Goal: Information Seeking & Learning: Learn about a topic

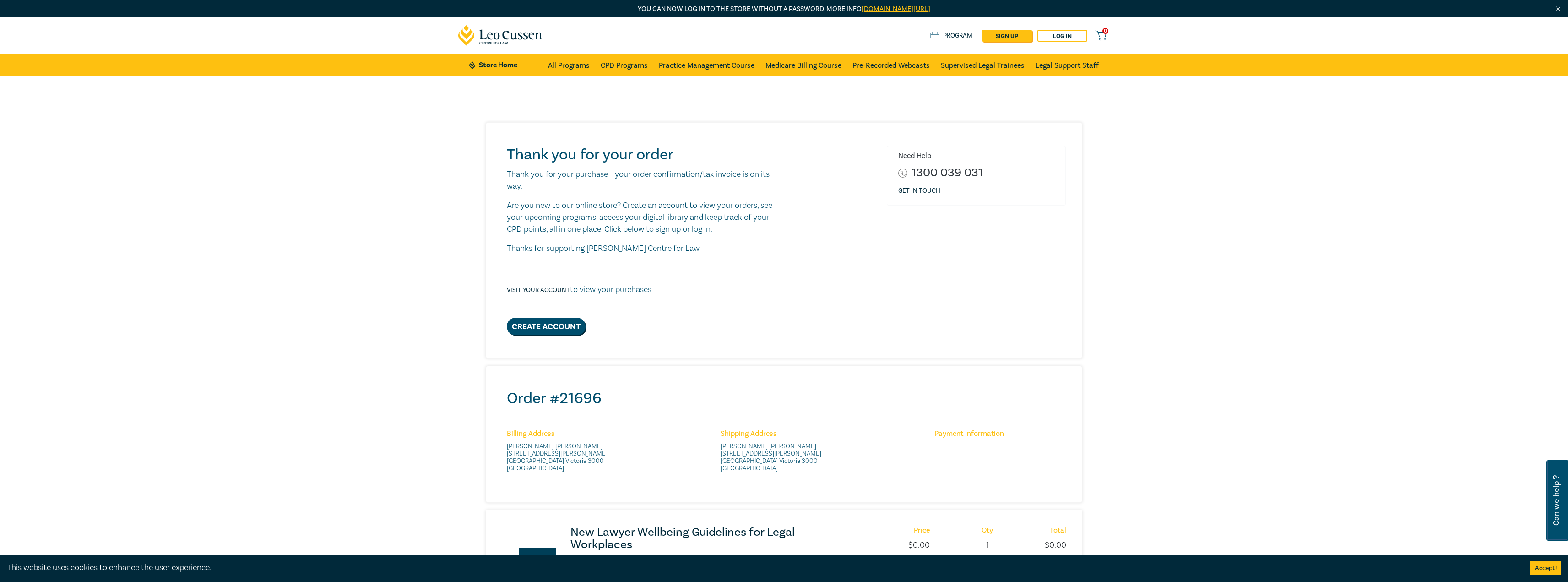
click at [568, 66] on link "All Programs" at bounding box center [568, 65] width 42 height 23
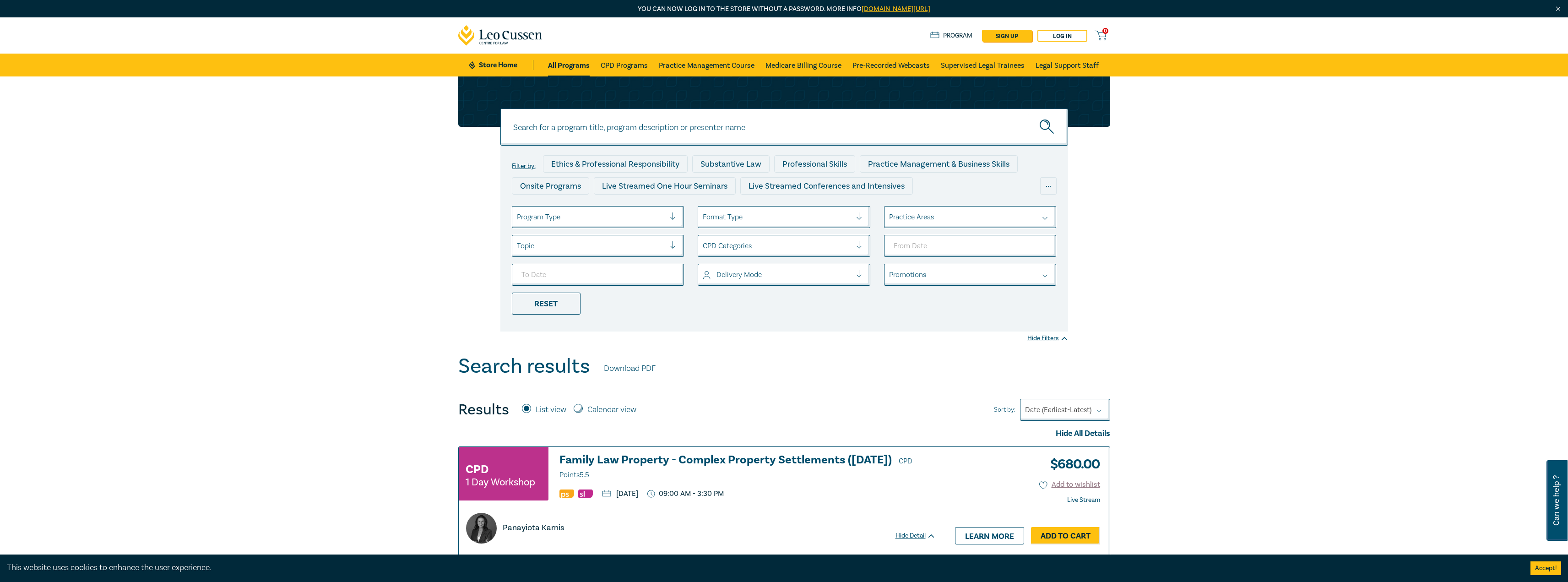
click at [641, 210] on div "Program Type" at bounding box center [591, 217] width 158 height 16
drag, startPoint x: 623, startPoint y: 261, endPoint x: 697, endPoint y: 358, distance: 122.0
click at [623, 261] on div "Live Streamed Conferences and Intensives" at bounding box center [598, 262] width 172 height 19
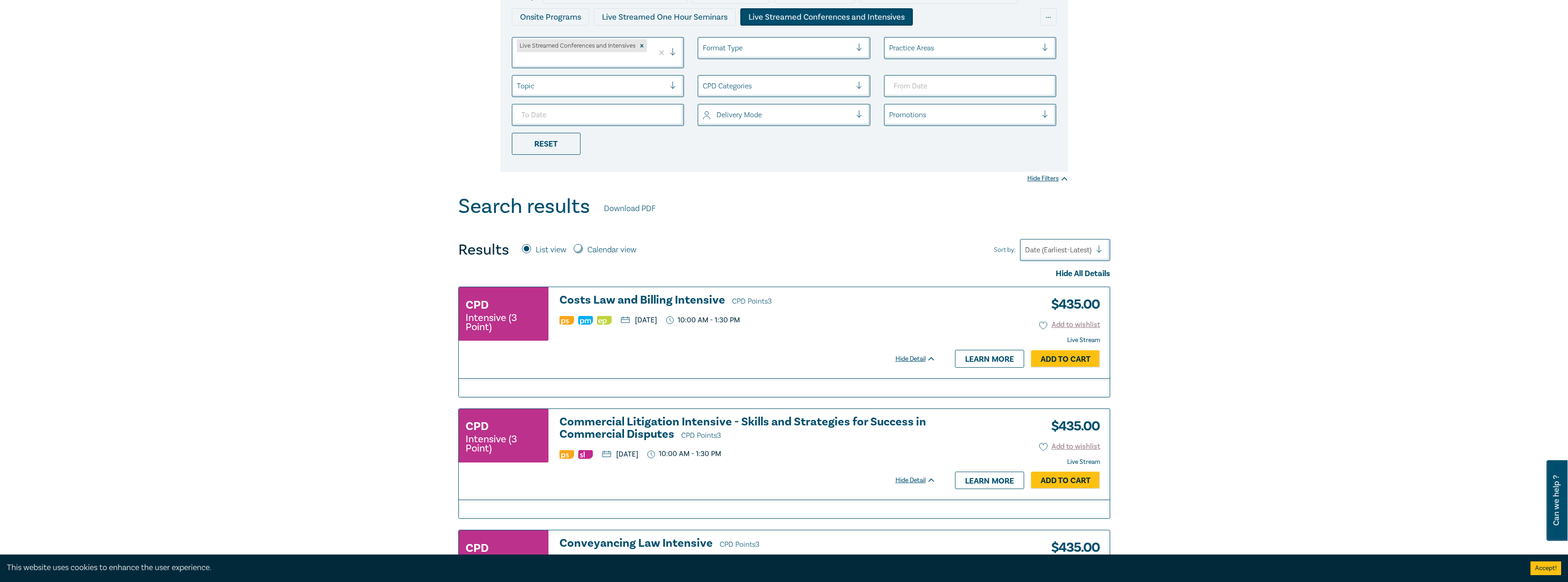
scroll to position [183, 0]
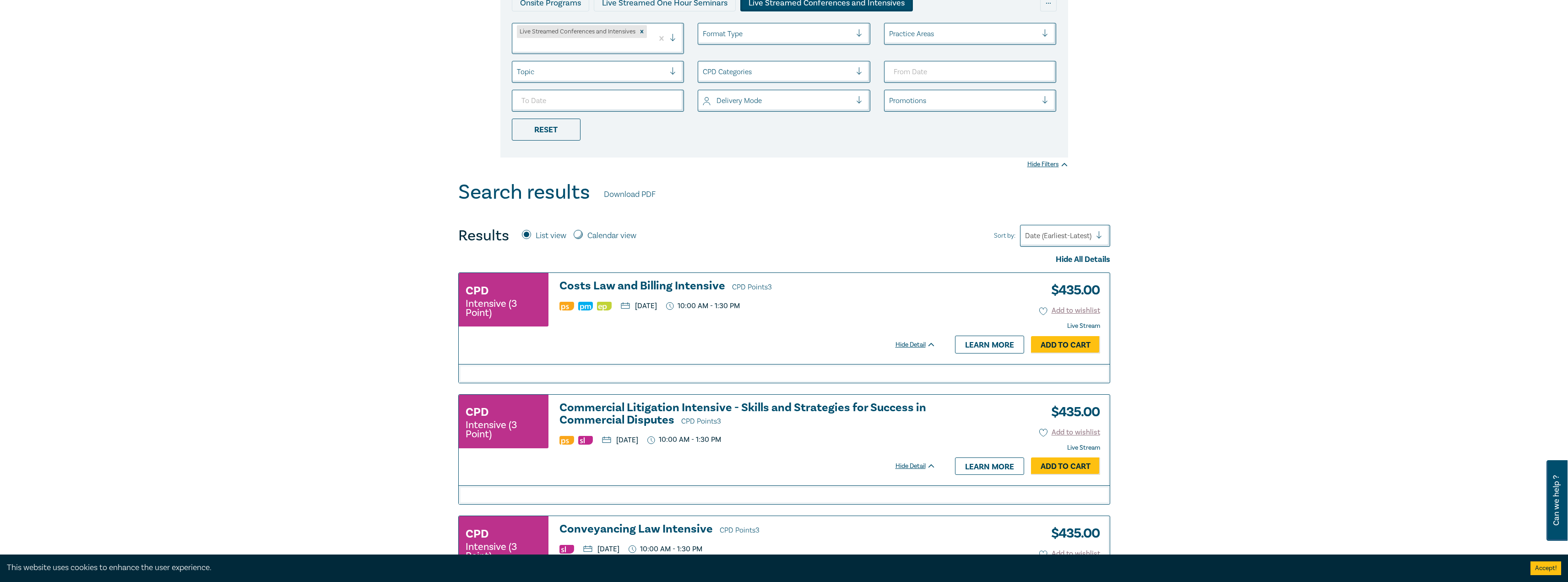
click at [664, 285] on h3 "Costs Law and Billing Intensive CPD Points 3" at bounding box center [747, 287] width 376 height 14
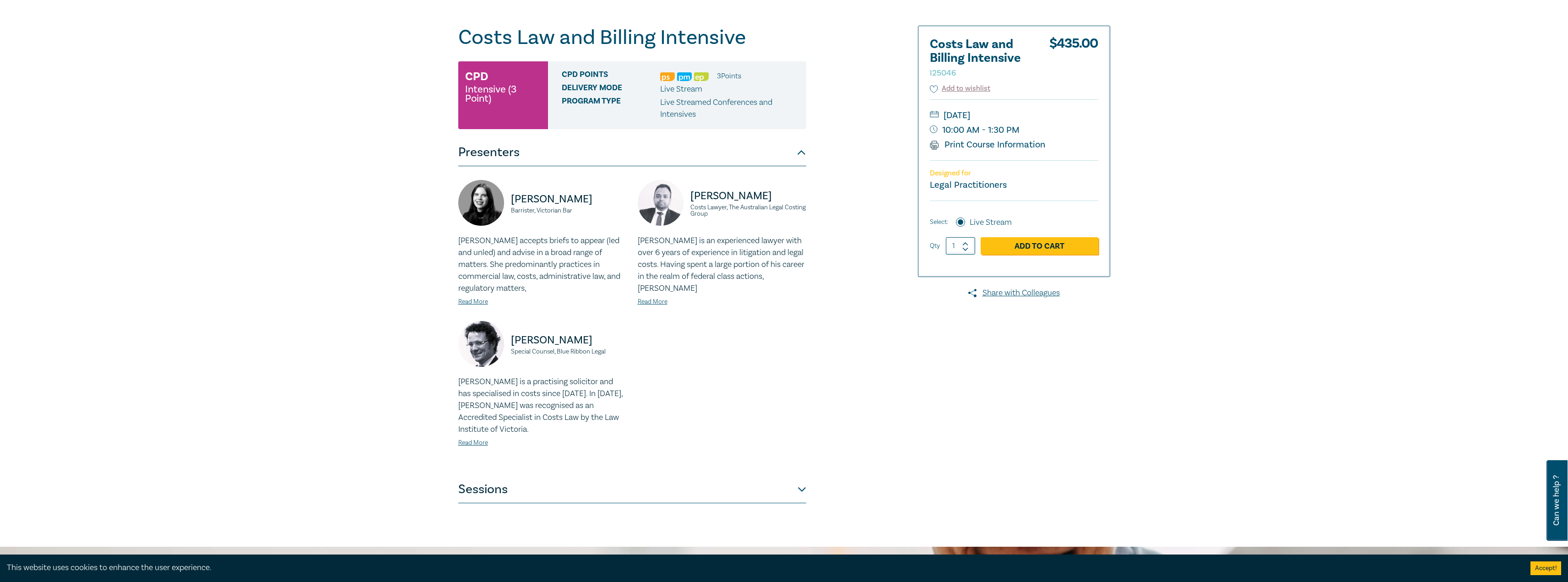
scroll to position [137, 0]
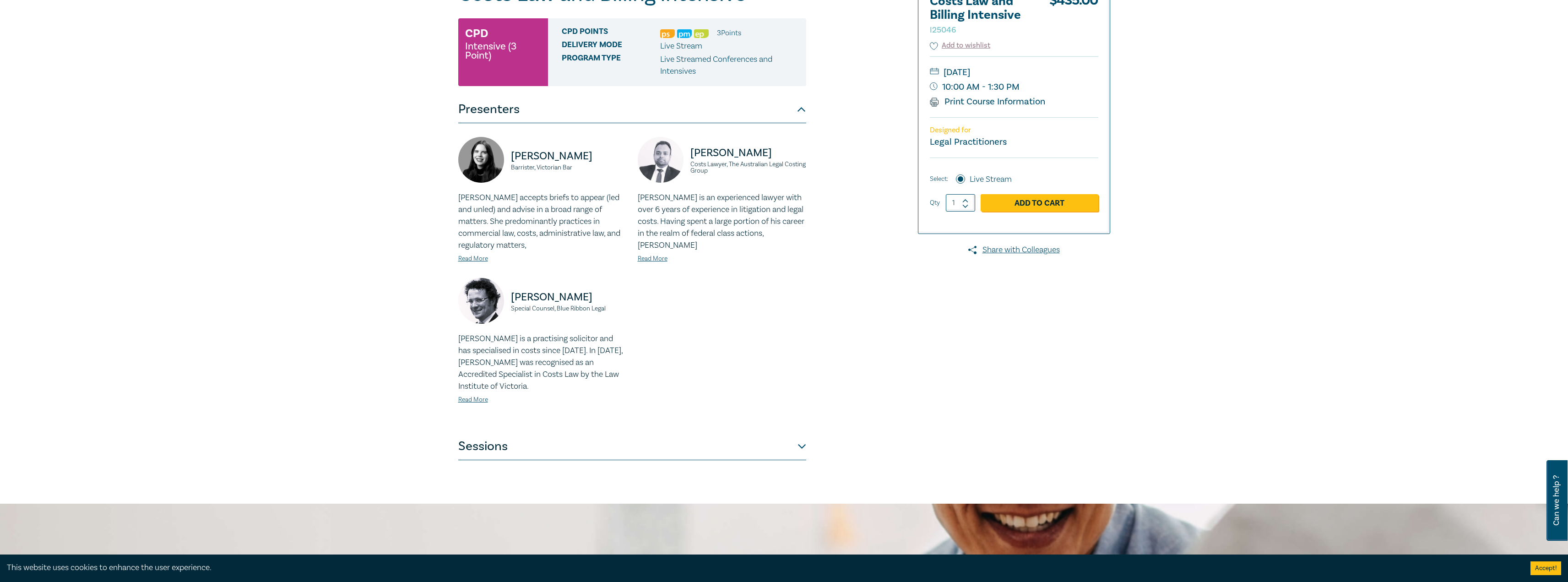
click at [788, 450] on button "Sessions" at bounding box center [632, 446] width 348 height 27
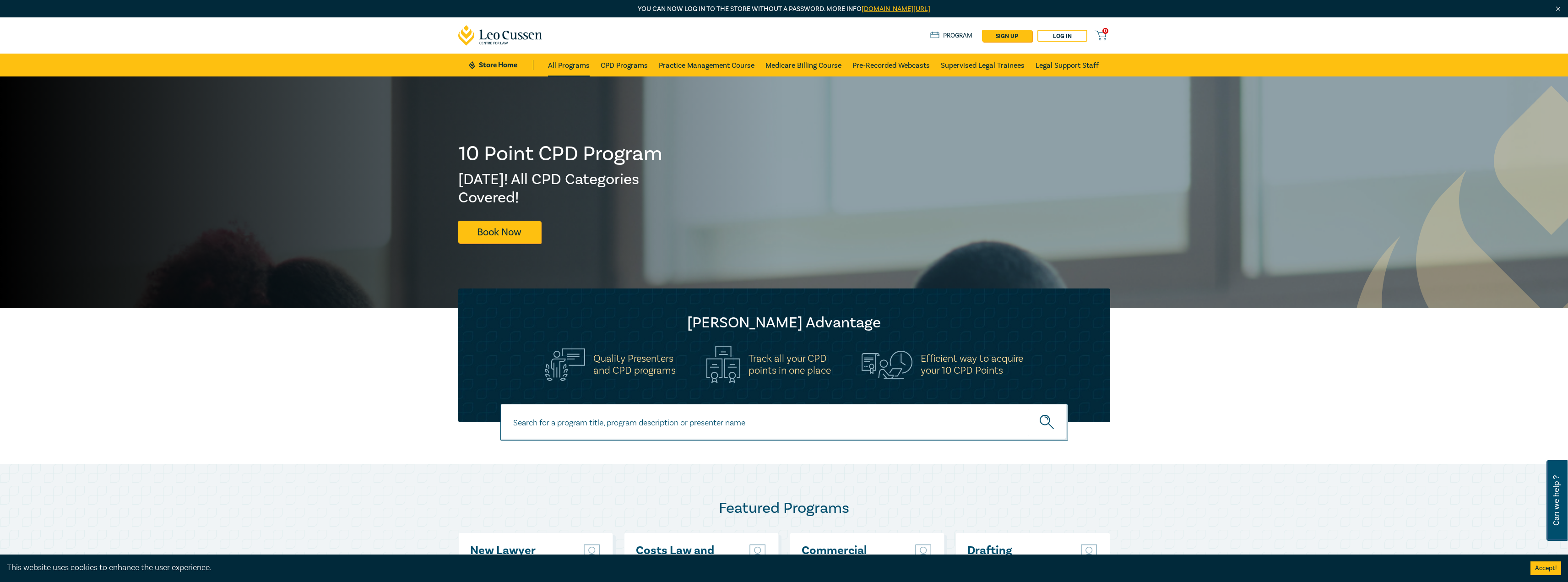
click at [562, 62] on link "All Programs" at bounding box center [568, 65] width 42 height 23
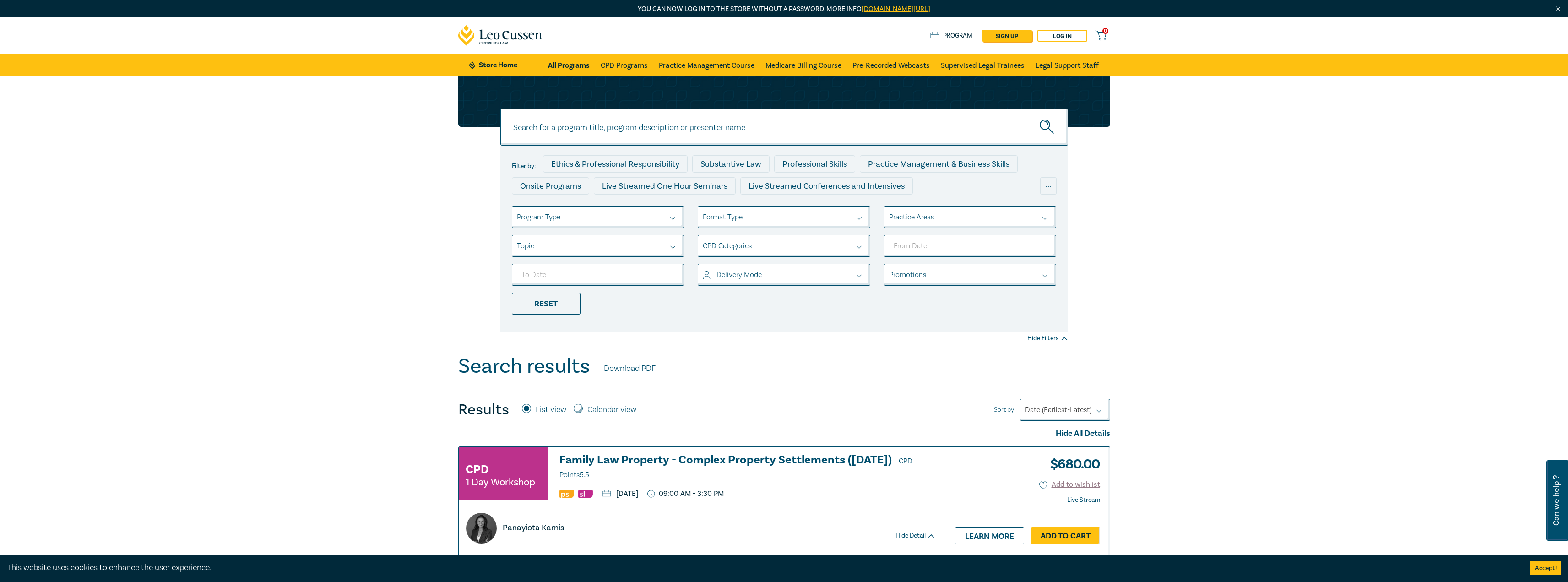
click at [647, 215] on div at bounding box center [591, 217] width 149 height 12
click at [614, 245] on div "Live Streamed One Hour Seminars" at bounding box center [598, 242] width 172 height 19
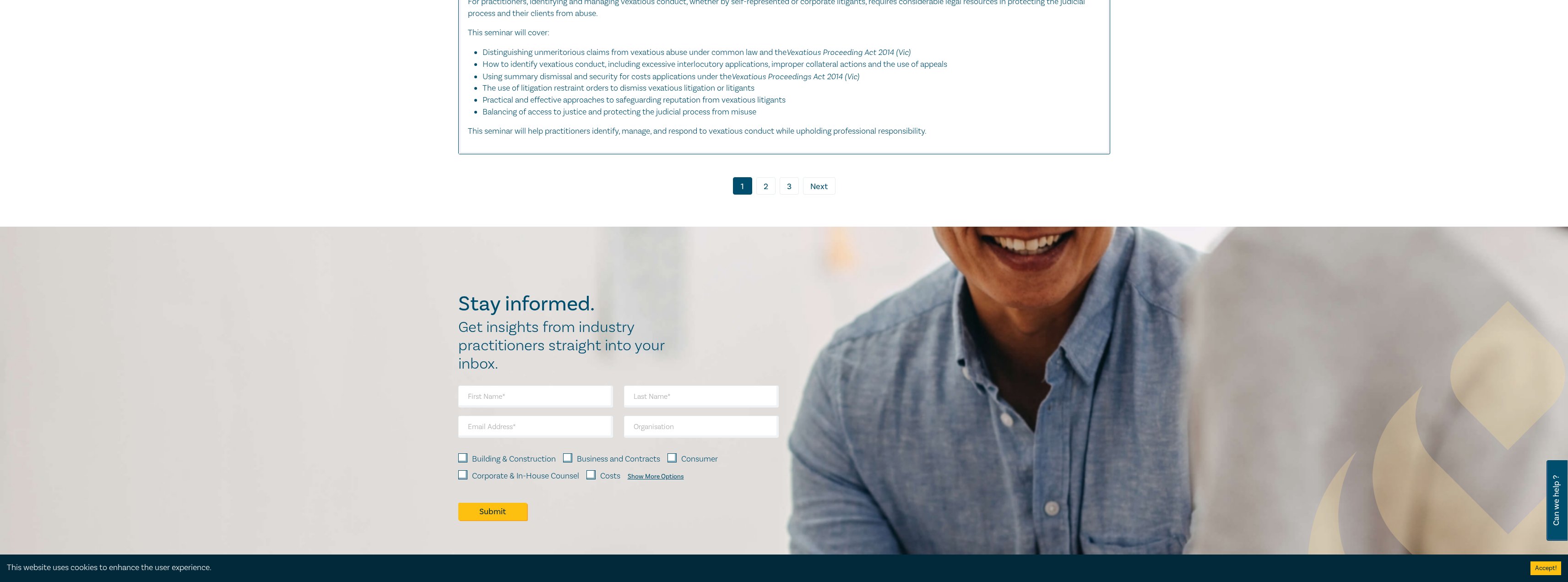
scroll to position [4552, 0]
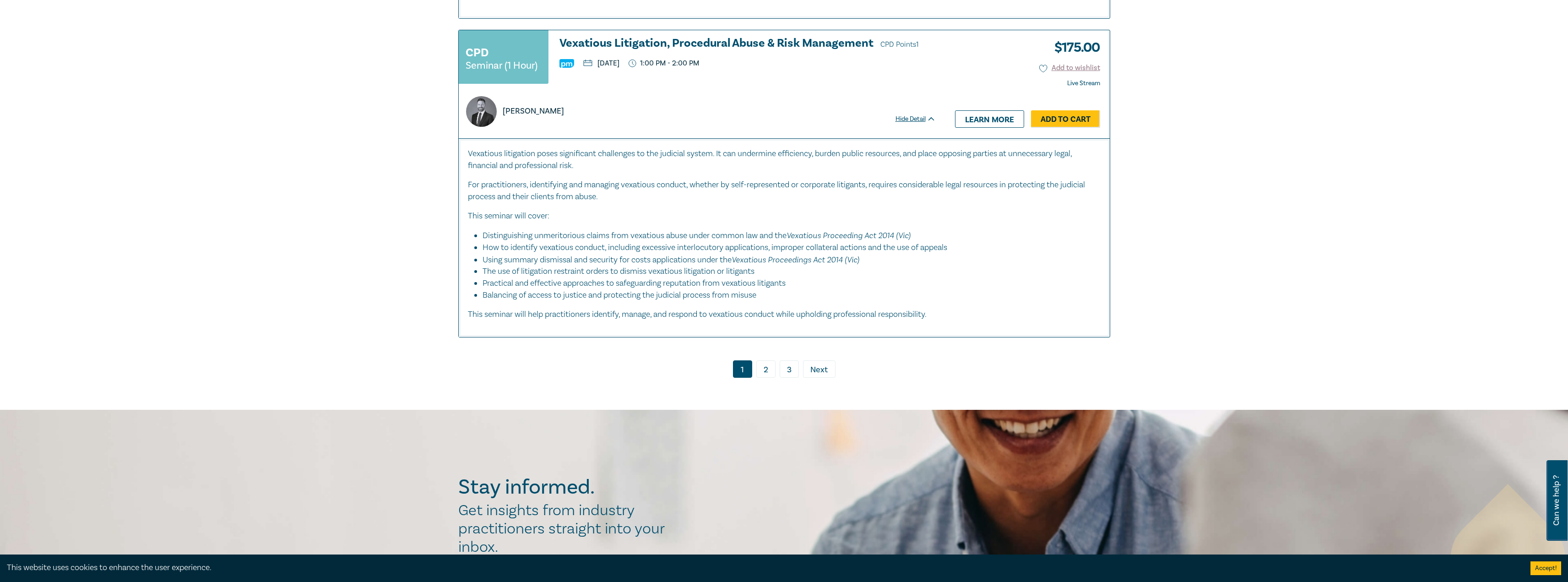
click at [789, 368] on link "3" at bounding box center [789, 369] width 19 height 17
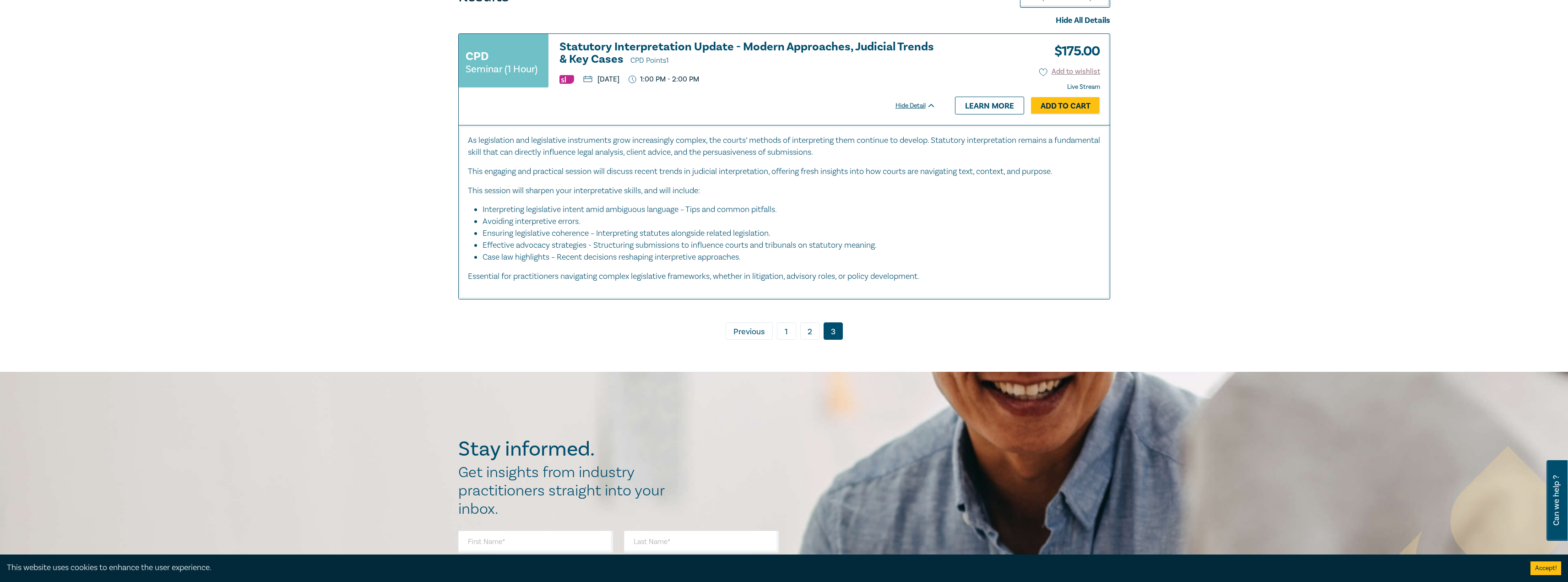
scroll to position [420, 0]
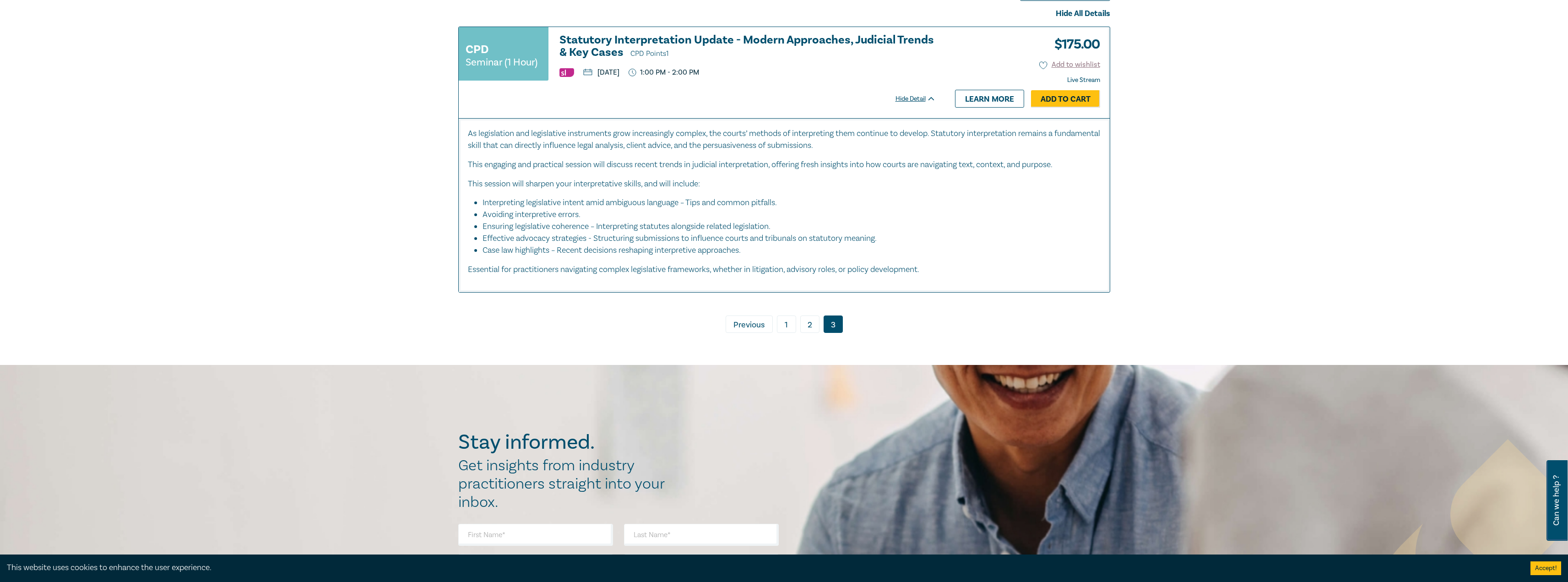
click at [806, 326] on link "2" at bounding box center [809, 324] width 19 height 17
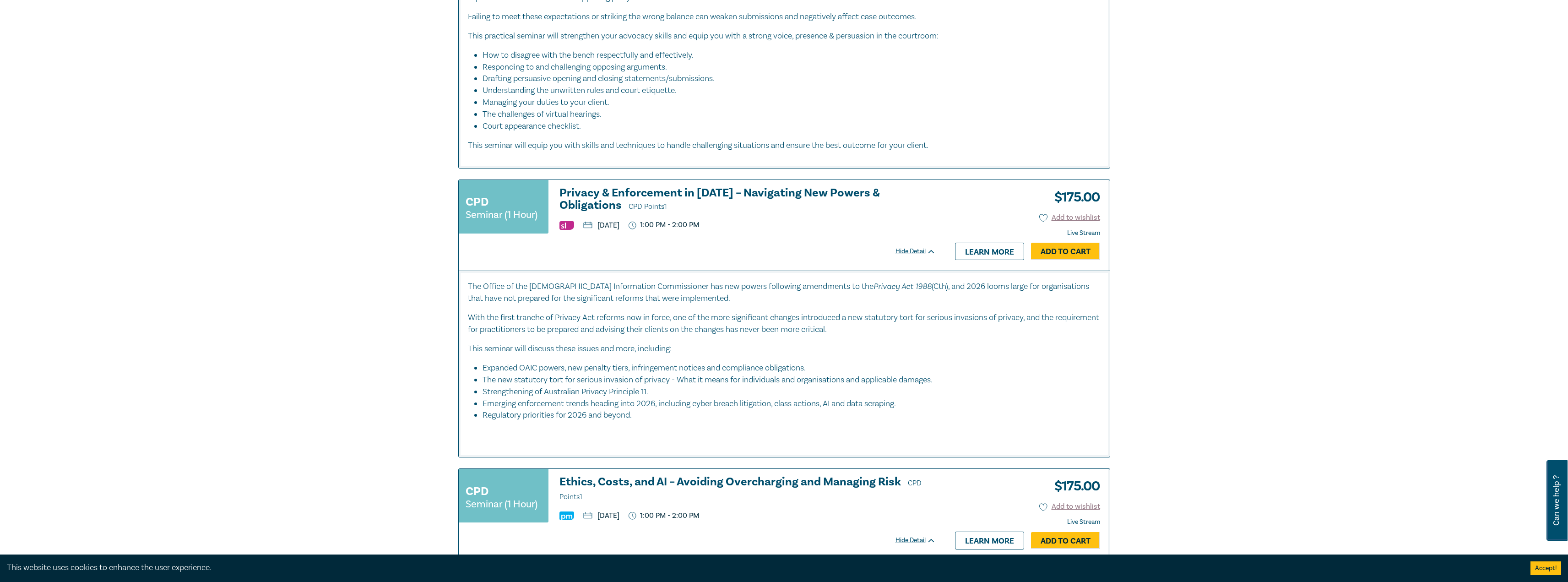
scroll to position [4086, 0]
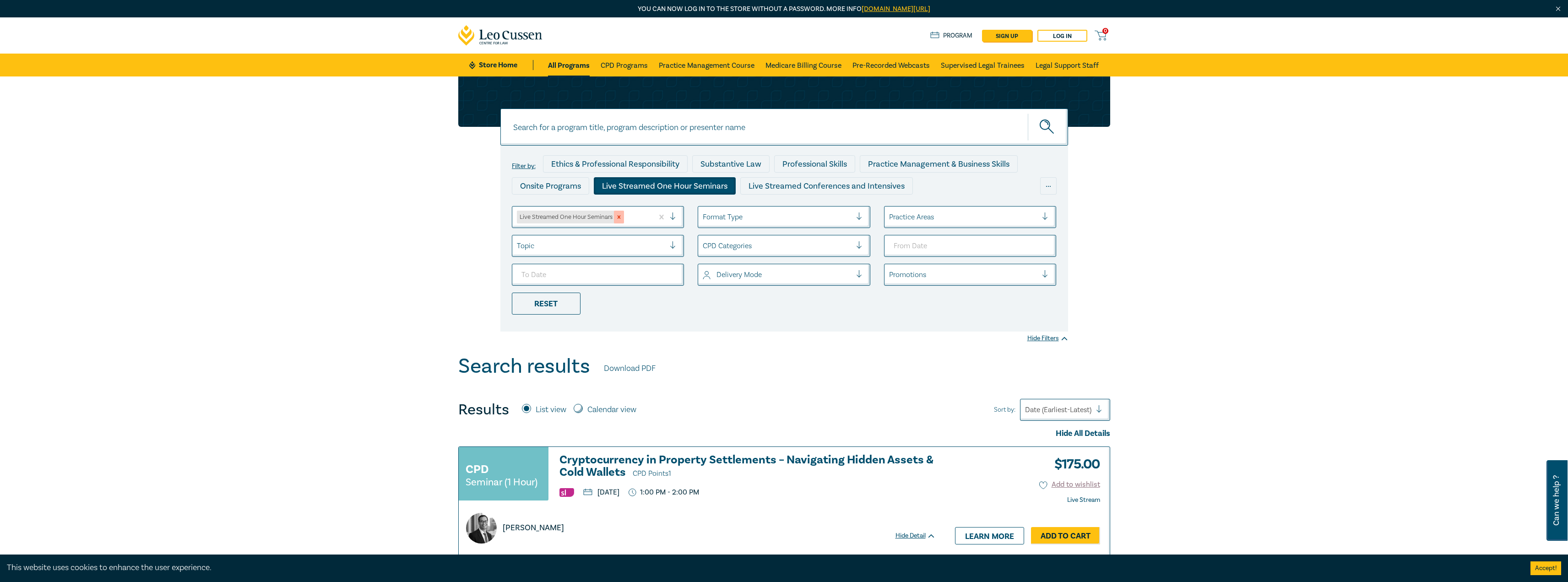
click at [622, 219] on icon "Remove Live Streamed One Hour Seminars" at bounding box center [619, 217] width 7 height 7
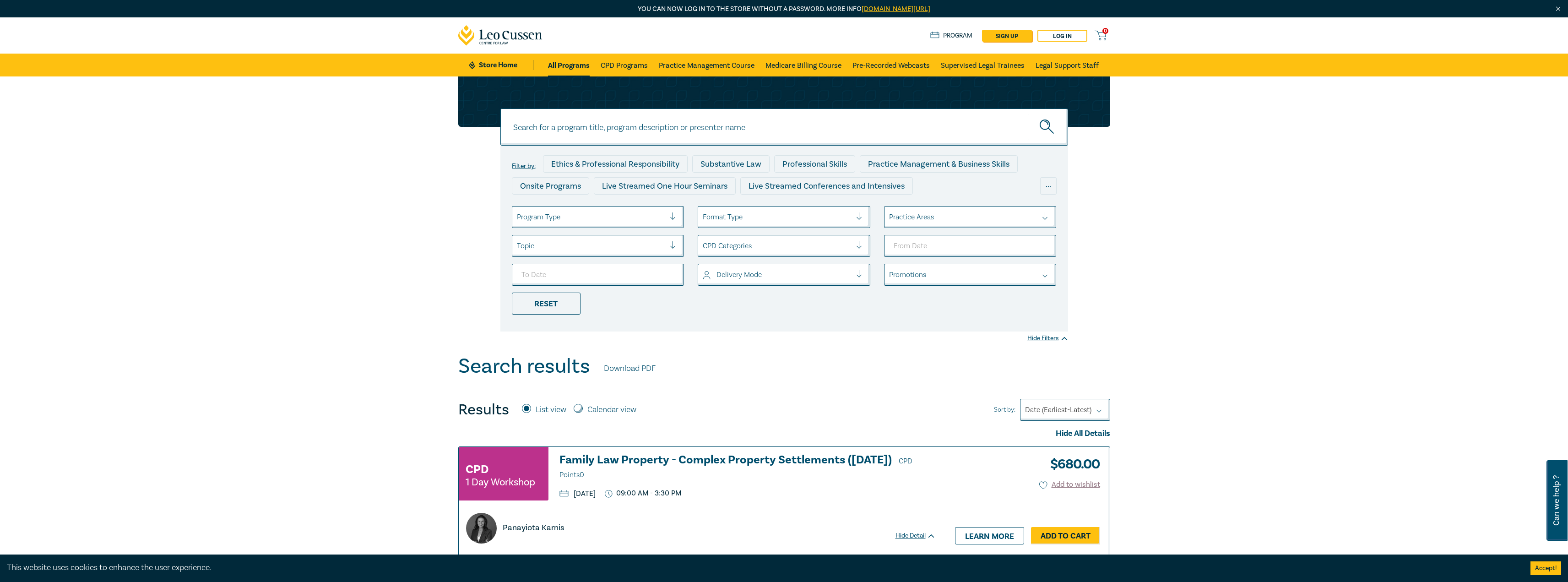
click at [628, 213] on div at bounding box center [591, 217] width 149 height 12
click at [625, 265] on div "Live Streamed Conferences and Intensives" at bounding box center [598, 262] width 172 height 19
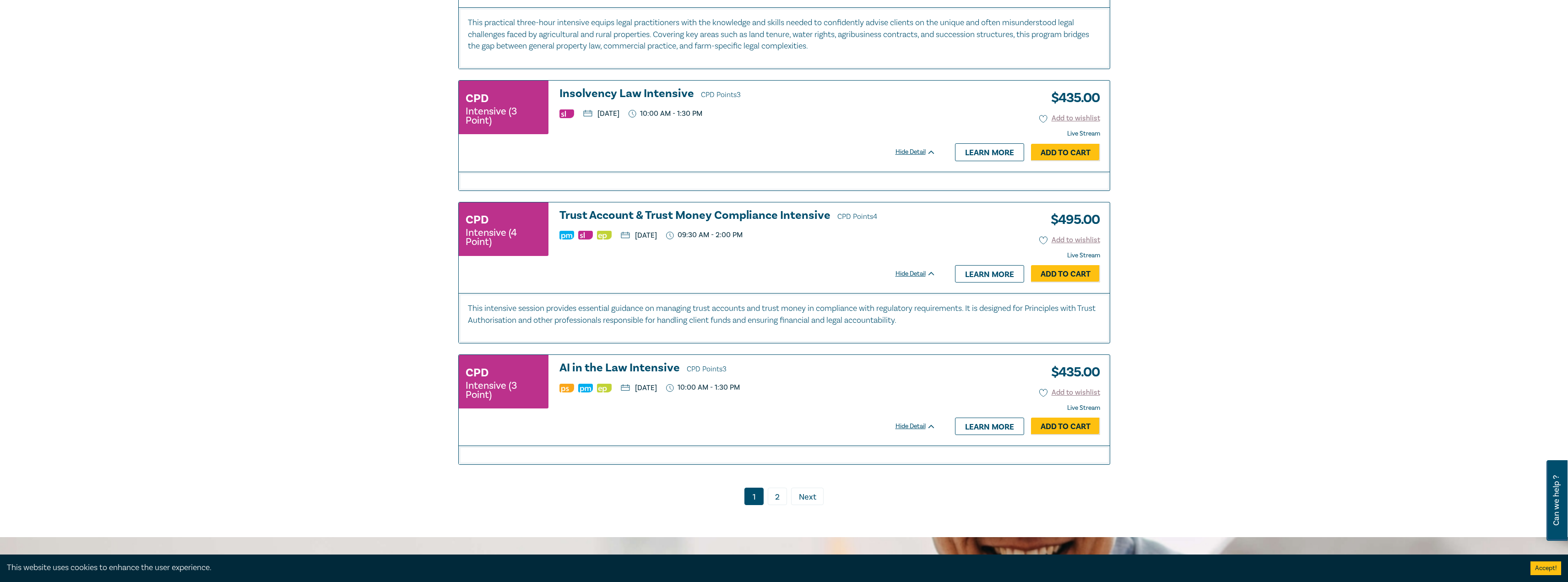
scroll to position [2063, 0]
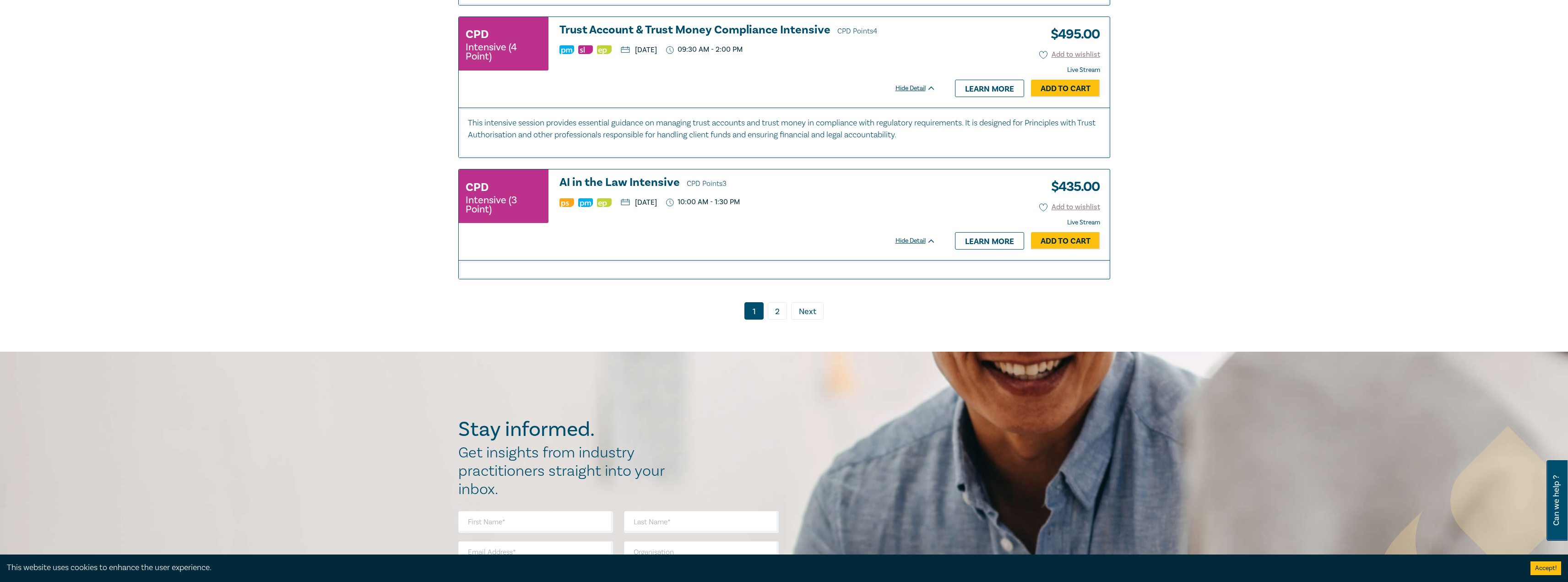
click at [779, 319] on link "2" at bounding box center [777, 311] width 19 height 17
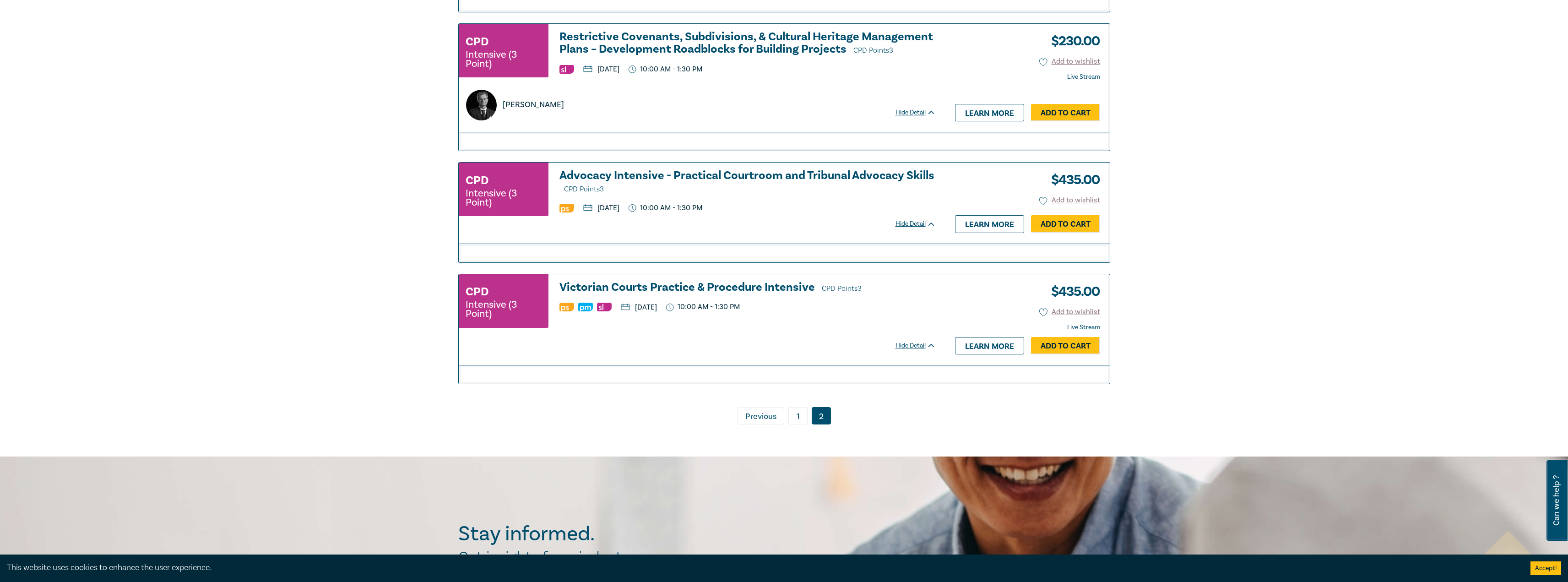
scroll to position [677, 0]
click at [732, 289] on h3 "Victorian Courts Practice & Procedure Intensive CPD Points 3" at bounding box center [747, 287] width 376 height 14
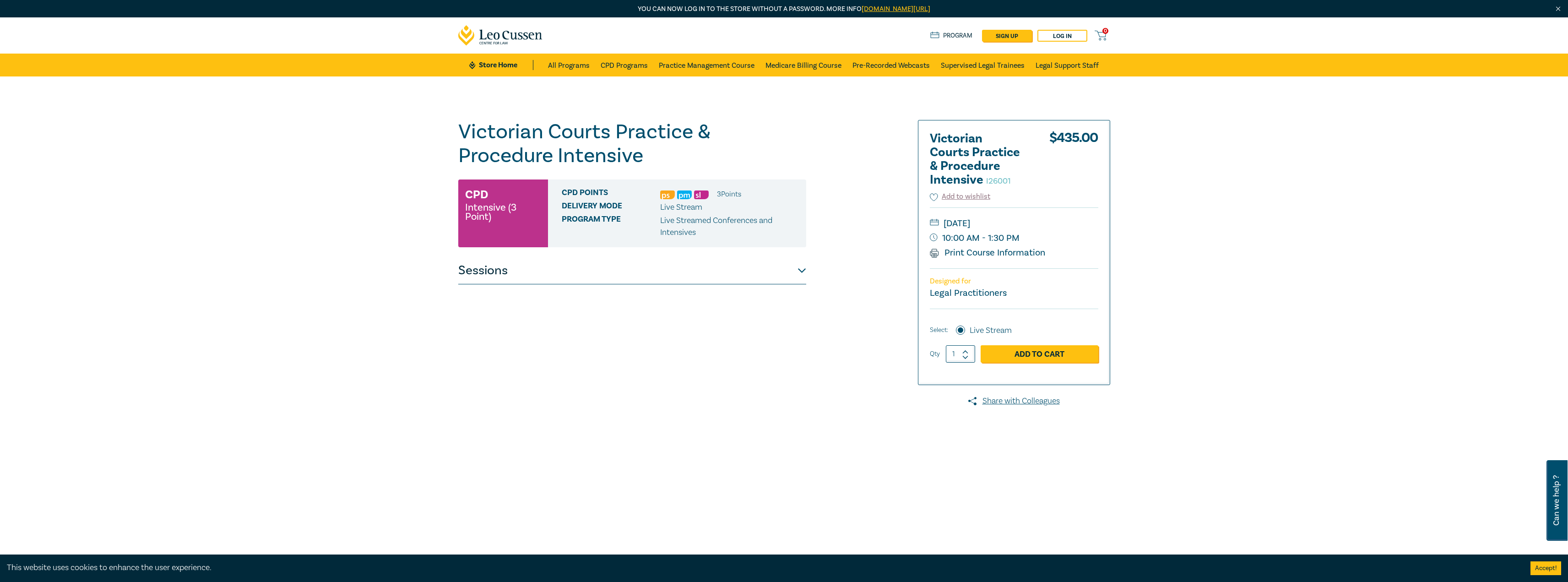
click at [692, 281] on button "Sessions" at bounding box center [632, 270] width 348 height 27
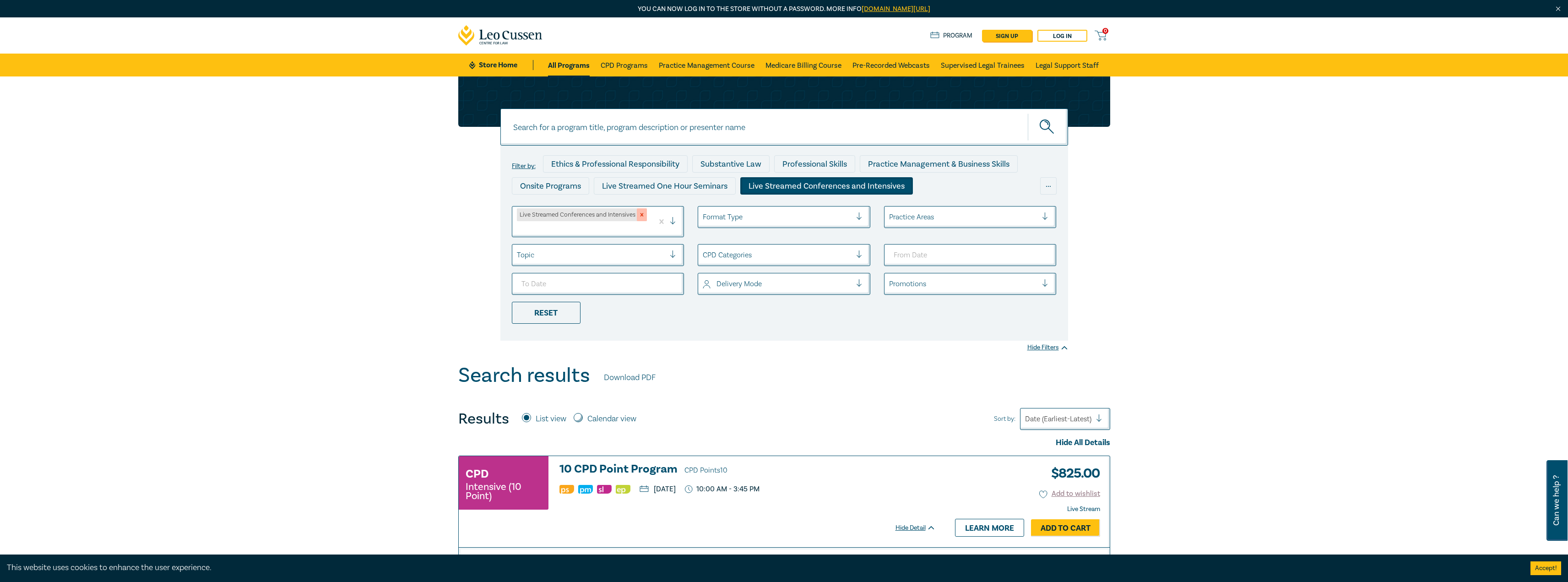
click at [641, 215] on icon "Remove Live Streamed Conferences and Intensives" at bounding box center [641, 215] width 3 height 3
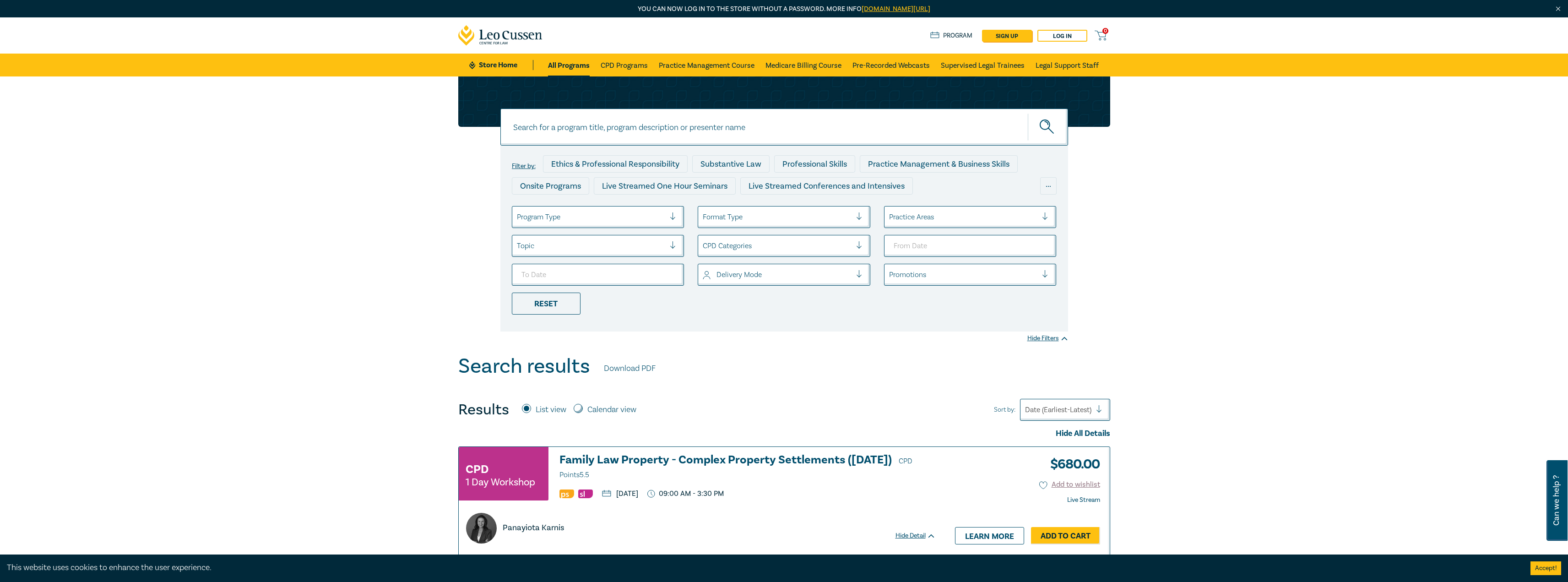
click at [598, 218] on div at bounding box center [591, 217] width 149 height 12
click at [601, 244] on div "Live Streamed One Hour Seminars" at bounding box center [598, 242] width 172 height 19
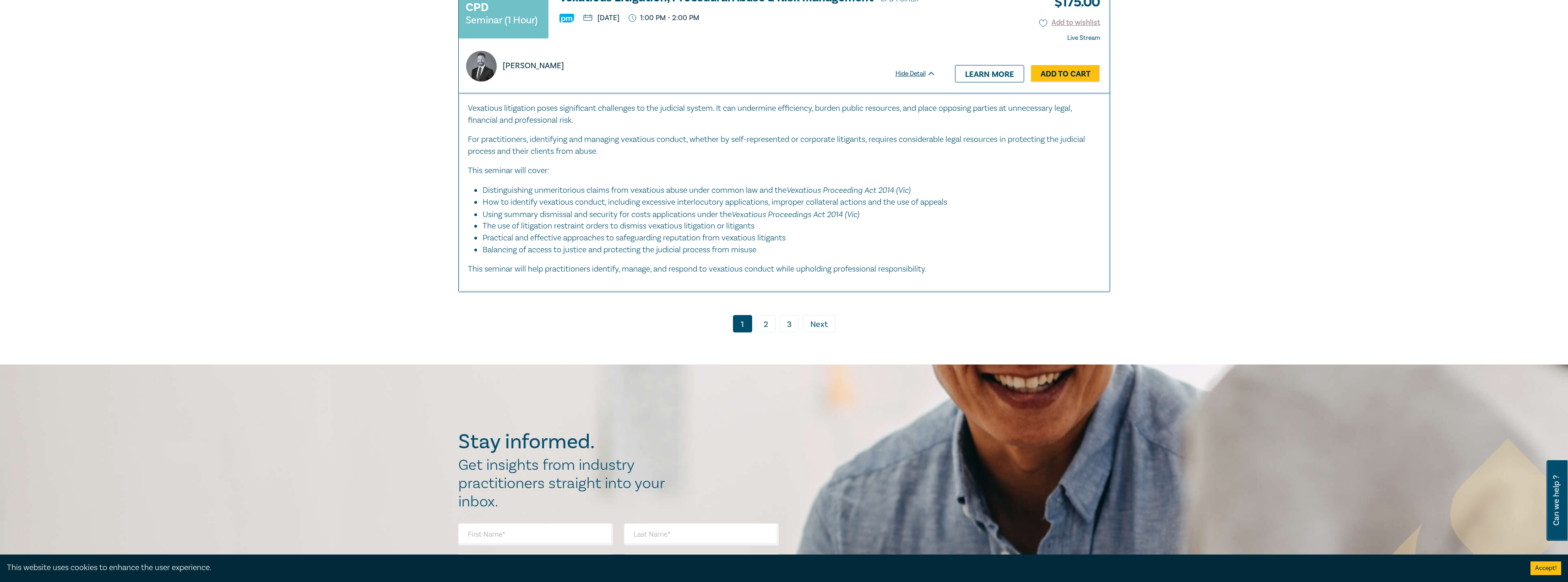
scroll to position [4791, 0]
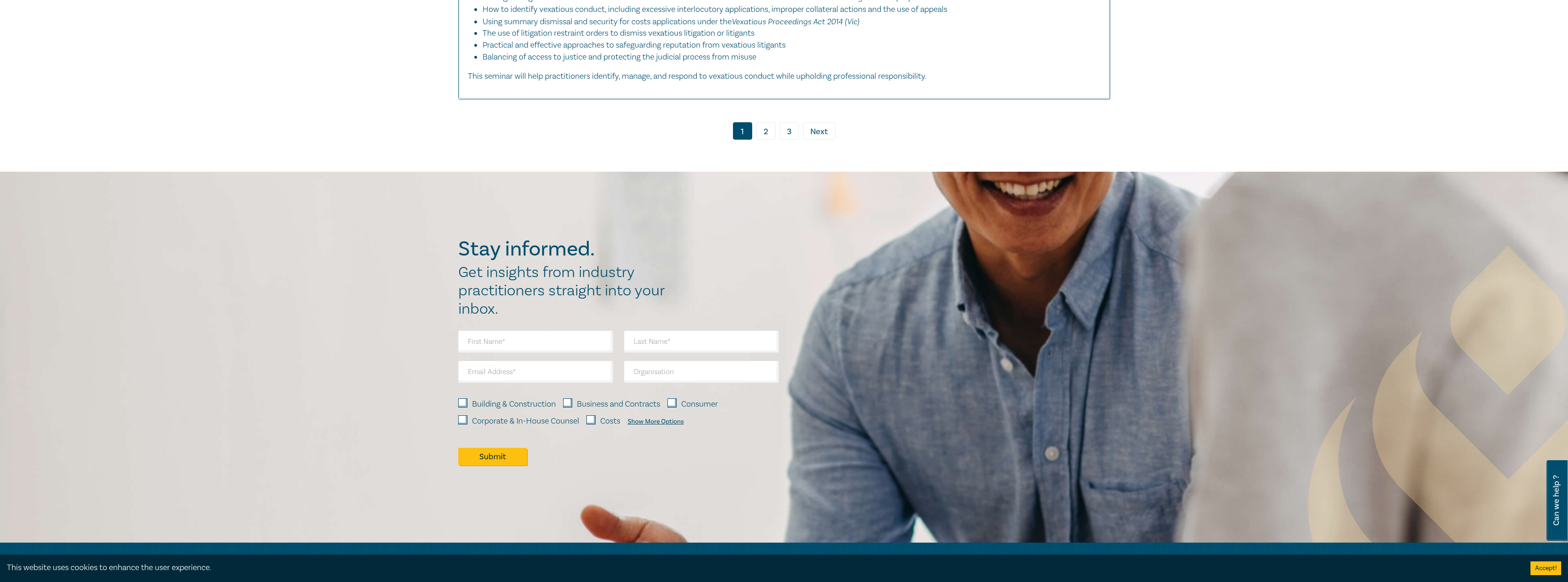
click at [768, 133] on link "2" at bounding box center [766, 131] width 19 height 17
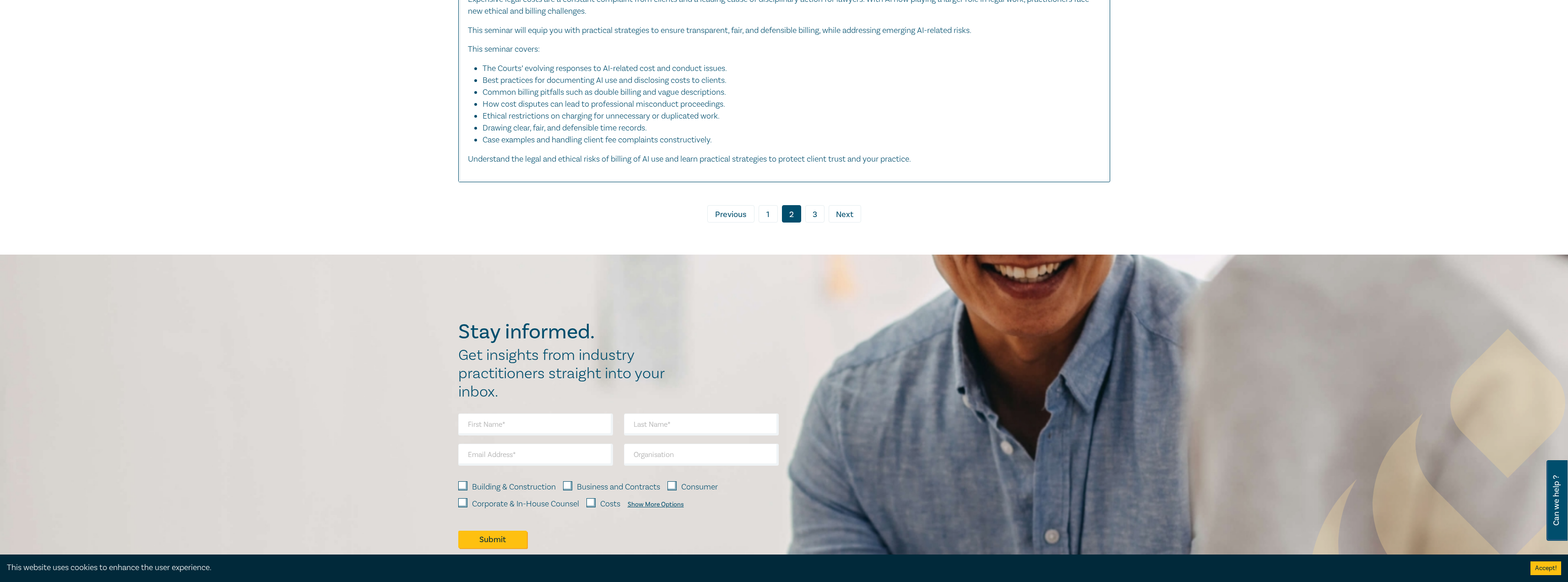
click at [816, 223] on link "3" at bounding box center [814, 214] width 19 height 17
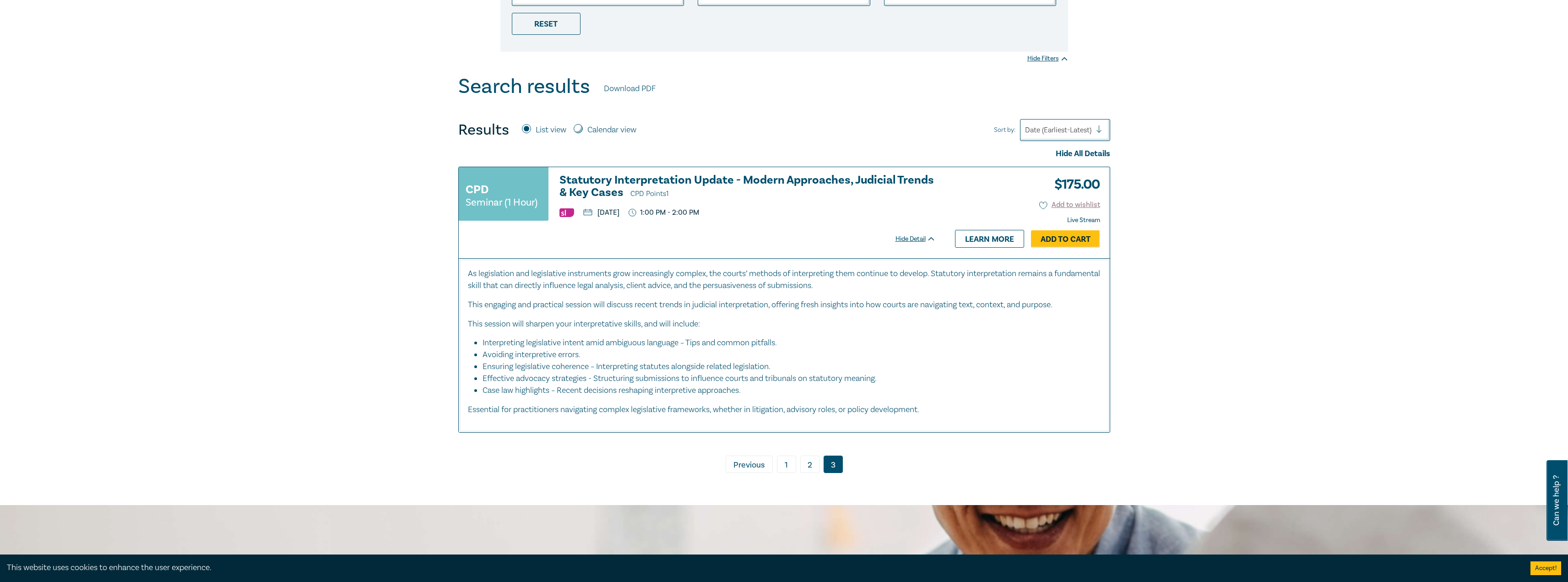
scroll to position [283, 0]
